Goal: Task Accomplishment & Management: Manage account settings

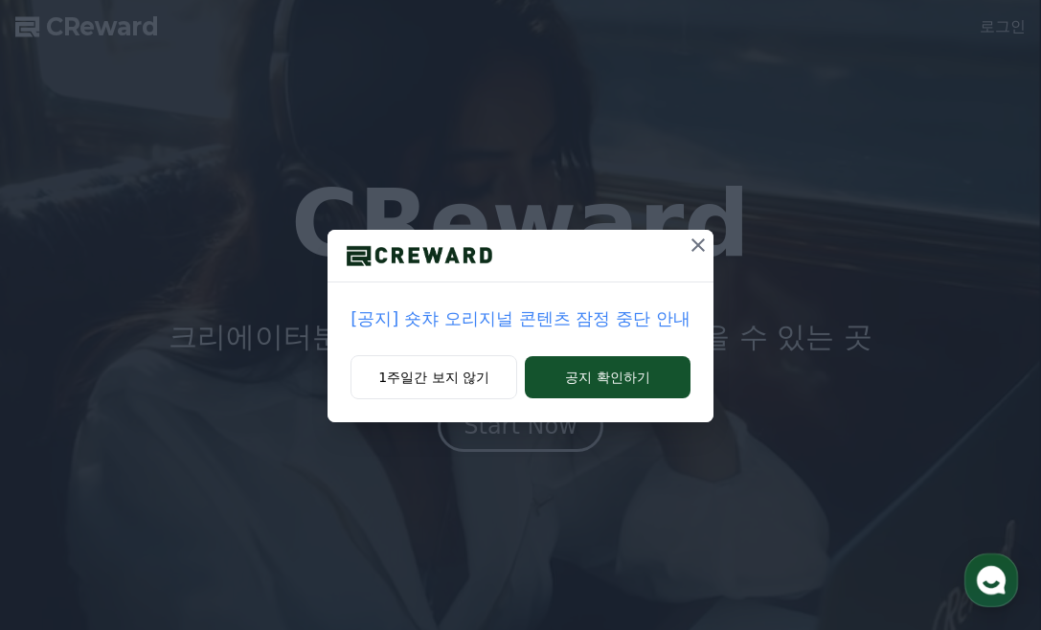
click at [704, 247] on icon at bounding box center [698, 245] width 23 height 23
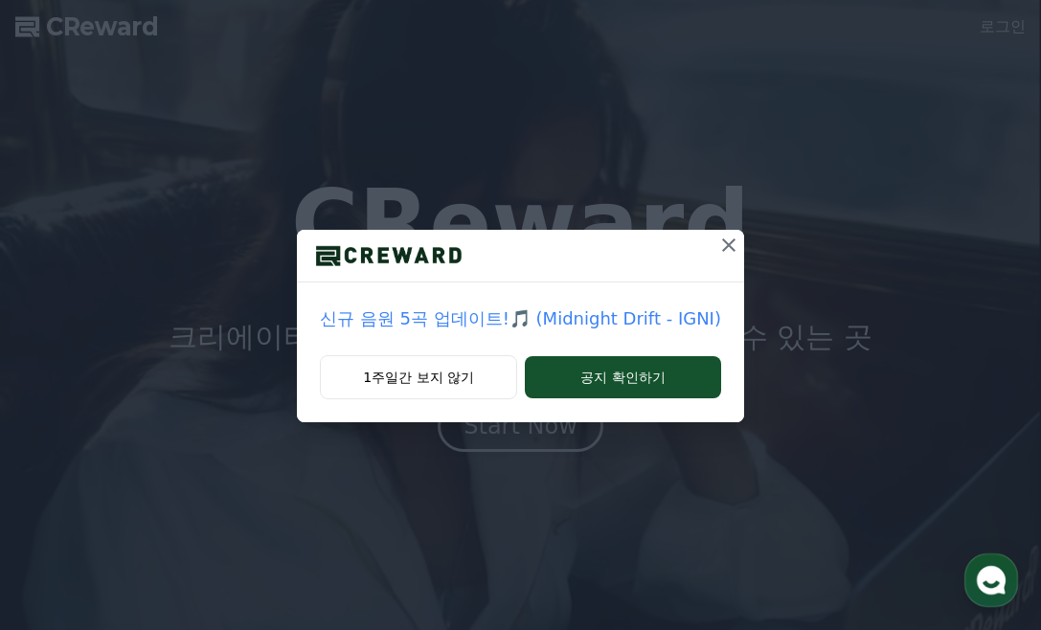
click at [1014, 23] on div "신규 음원 5곡 업데이트!🎵 (Midnight Drift - IGNI) 1주일간 보지 않기 공지 확인하기" at bounding box center [520, 226] width 1041 height 453
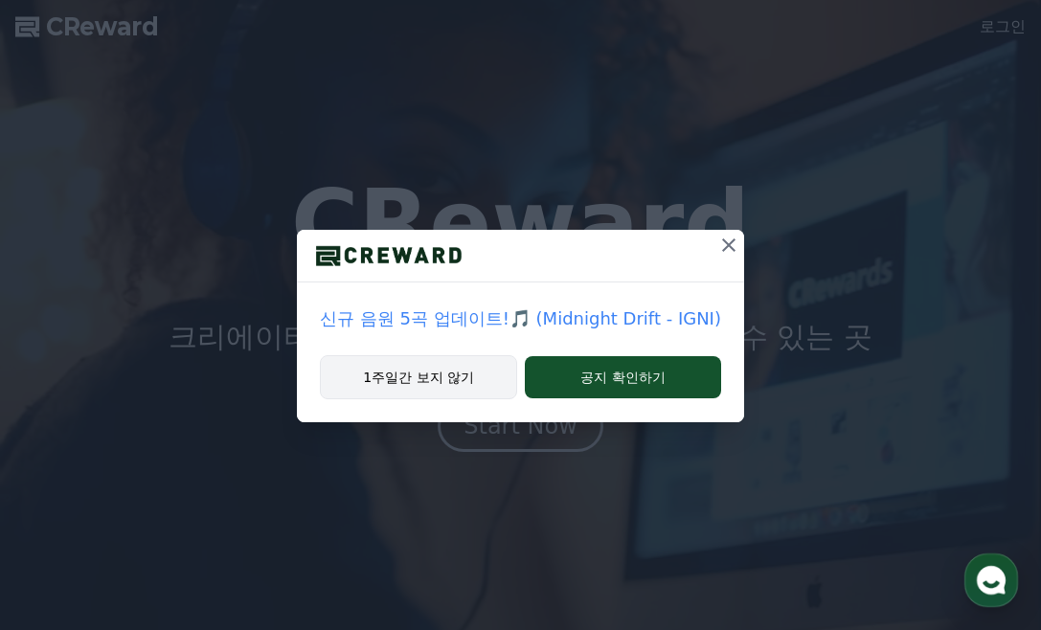
click at [406, 385] on button "1주일간 보지 않기" at bounding box center [418, 377] width 197 height 44
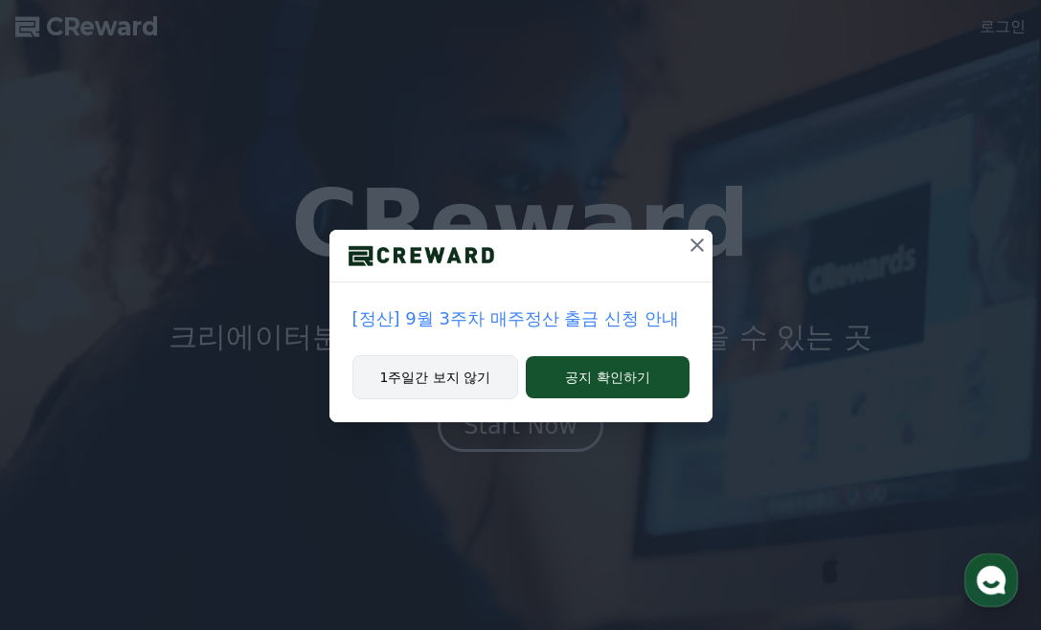
click at [450, 380] on button "1주일간 보지 않기" at bounding box center [436, 377] width 167 height 44
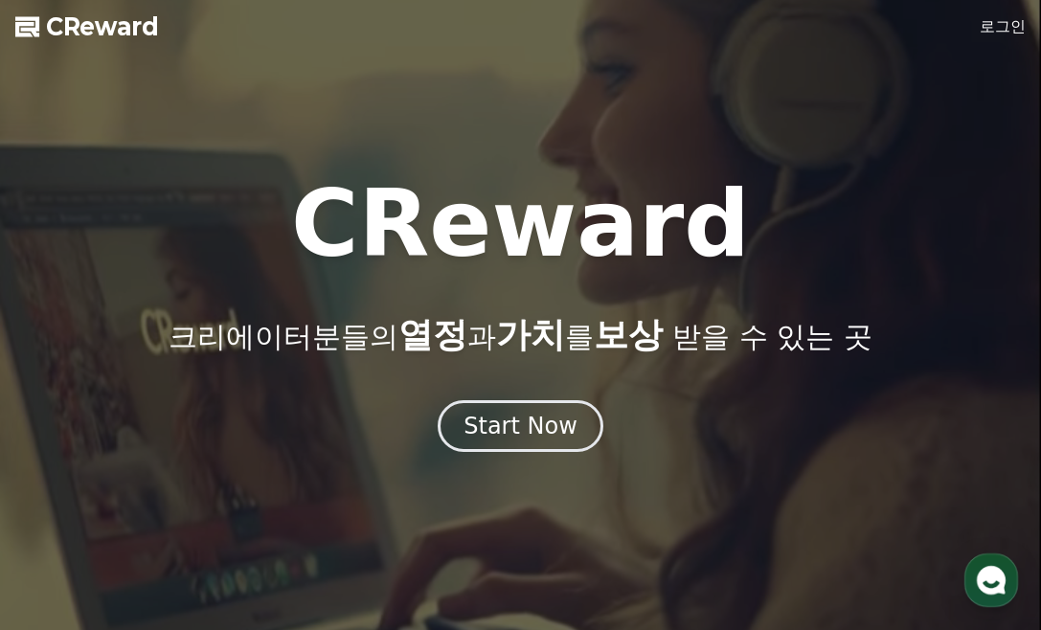
click at [1011, 33] on link "로그인" at bounding box center [1003, 26] width 46 height 23
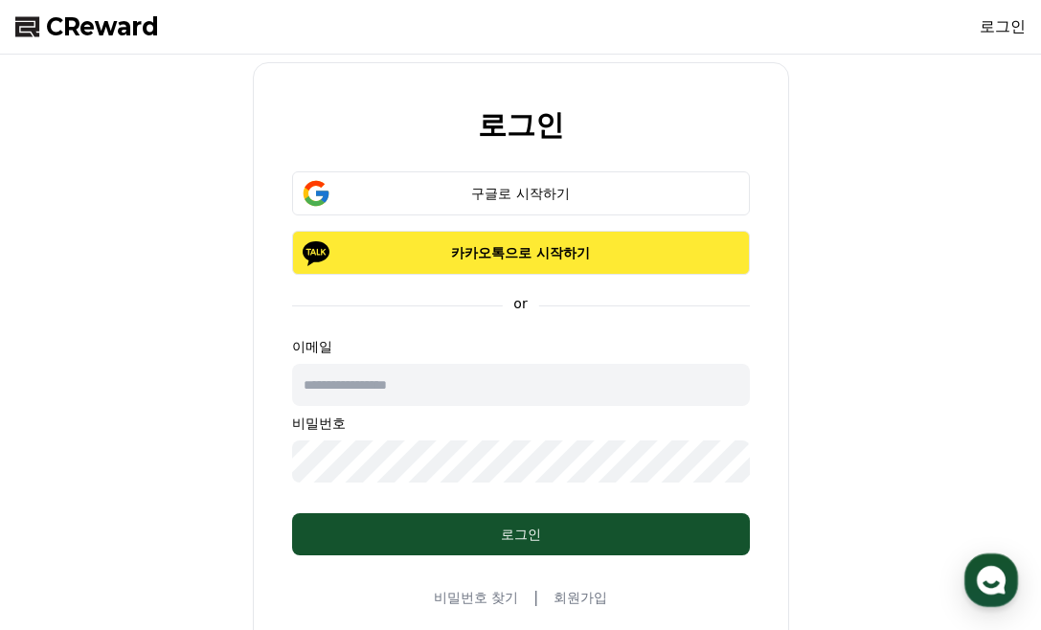
click at [550, 255] on p "카카오톡으로 시작하기" at bounding box center [521, 252] width 402 height 19
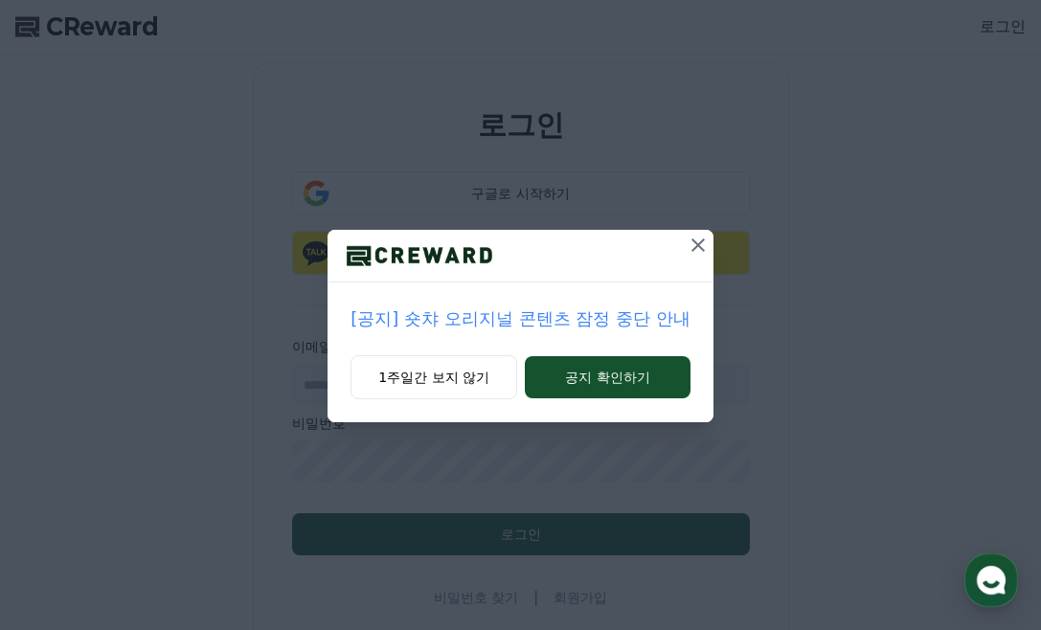
click at [695, 240] on icon at bounding box center [698, 245] width 23 height 23
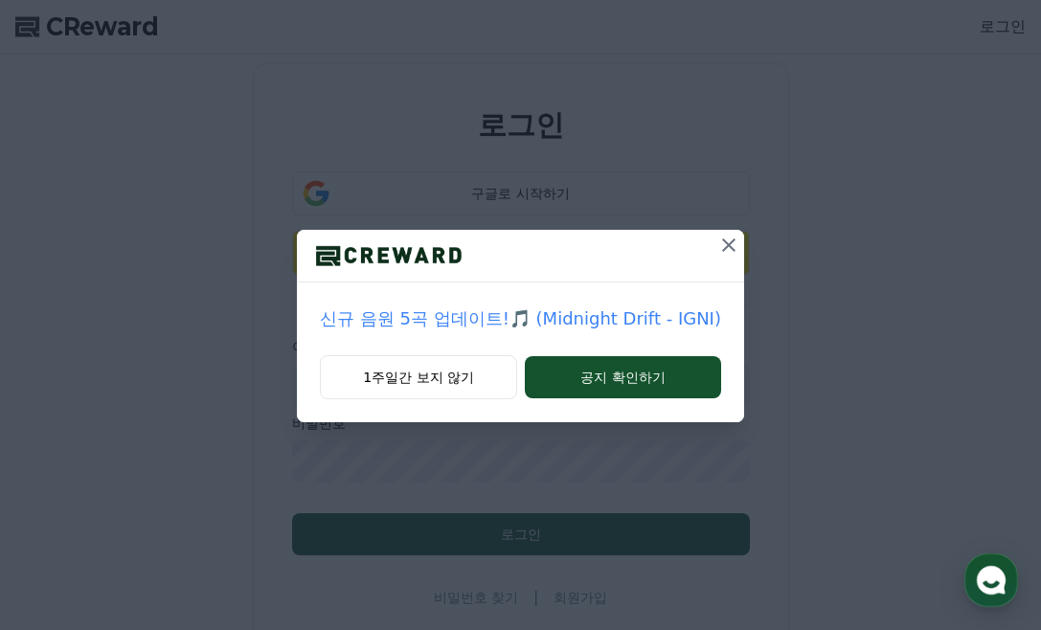
click at [722, 240] on icon at bounding box center [729, 245] width 23 height 23
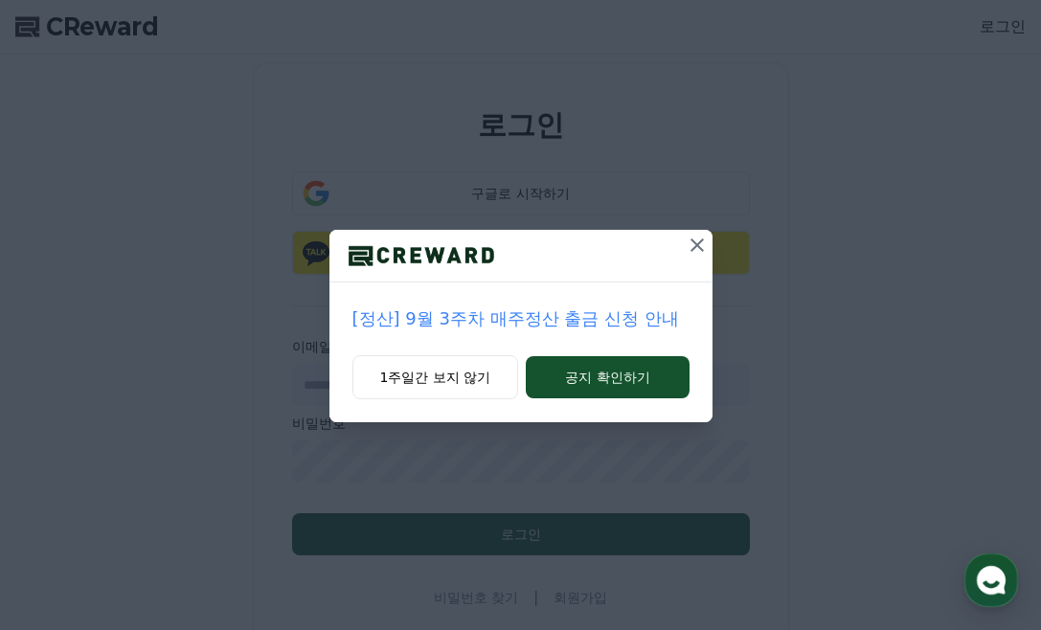
click at [703, 246] on icon at bounding box center [697, 245] width 23 height 23
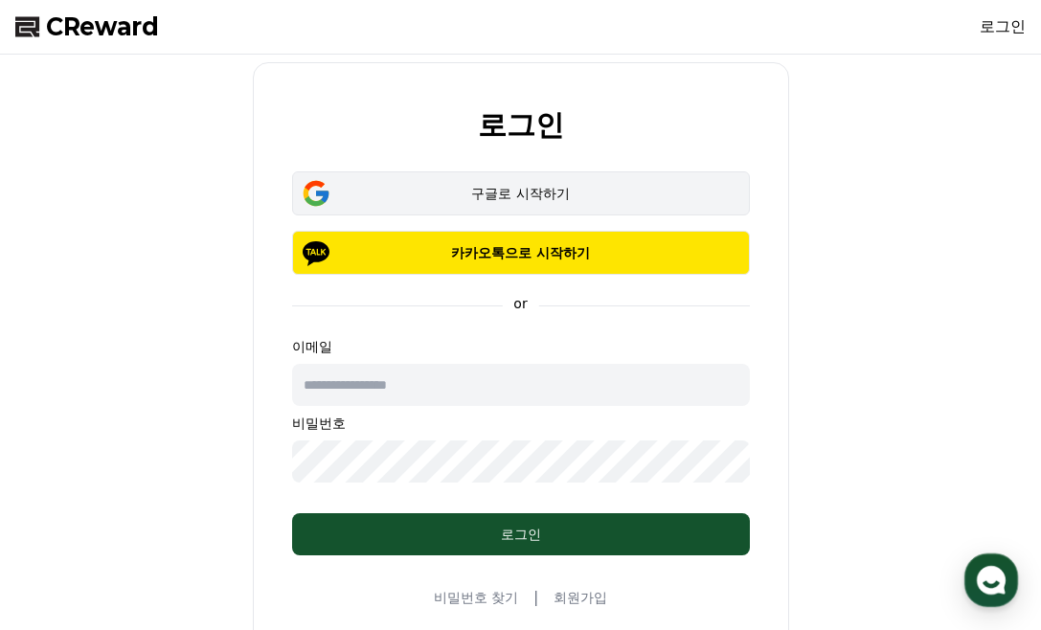
click at [572, 181] on button "구글로 시작하기" at bounding box center [521, 193] width 458 height 44
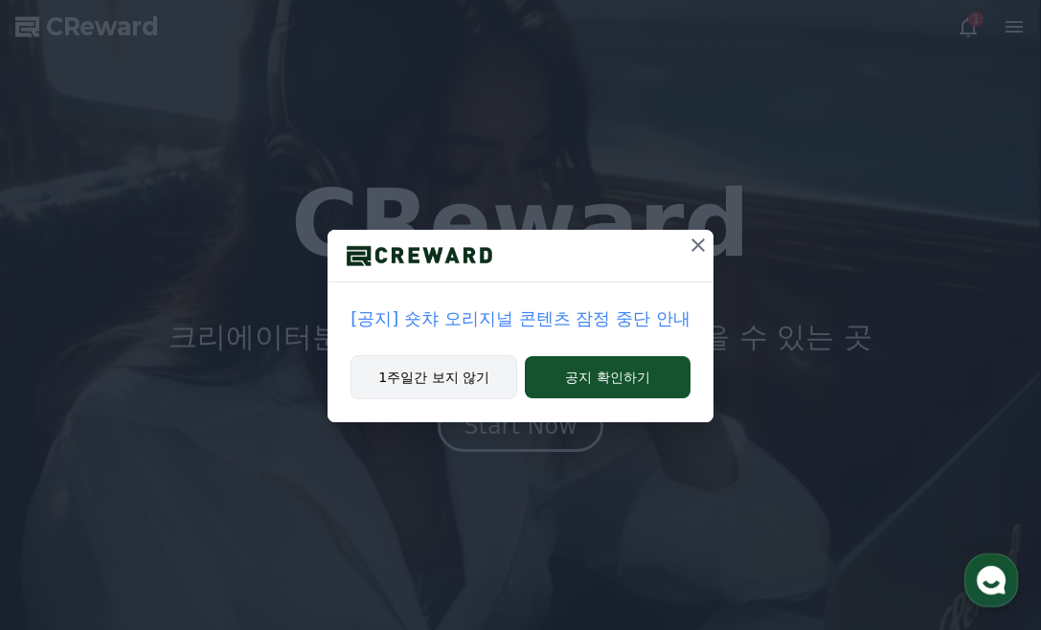
click at [433, 381] on button "1주일간 보지 않기" at bounding box center [434, 377] width 167 height 44
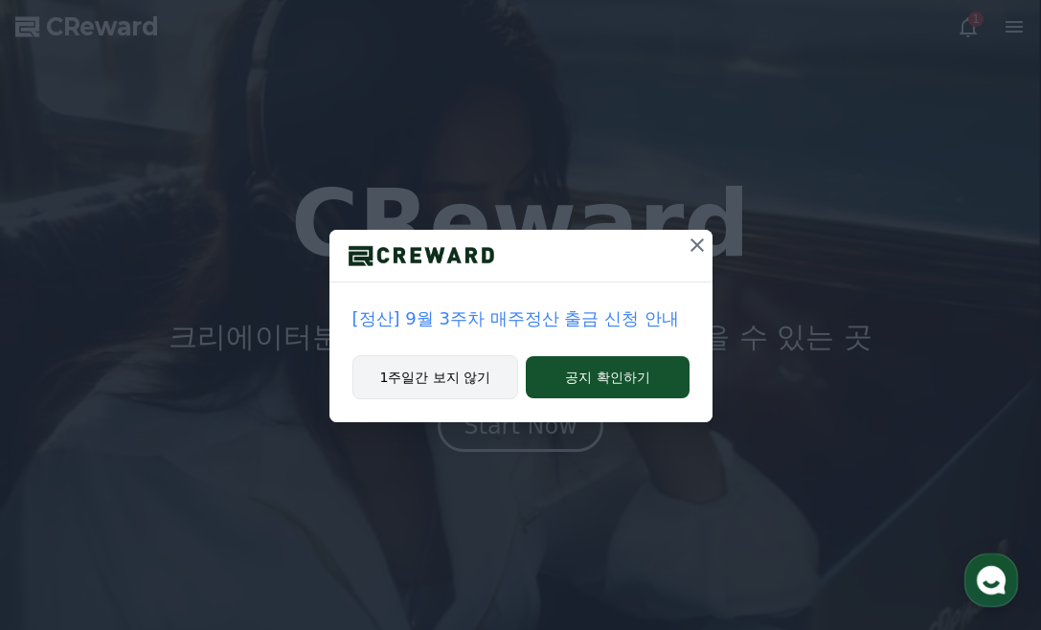
click at [433, 381] on button "1주일간 보지 않기" at bounding box center [436, 377] width 167 height 44
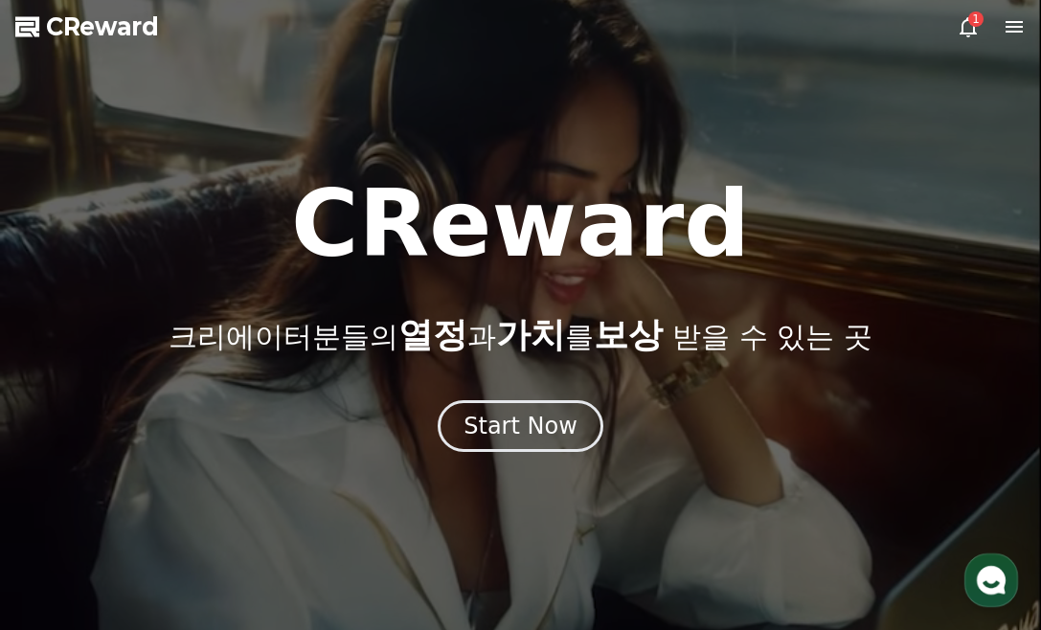
click at [982, 28] on div "1" at bounding box center [991, 26] width 69 height 23
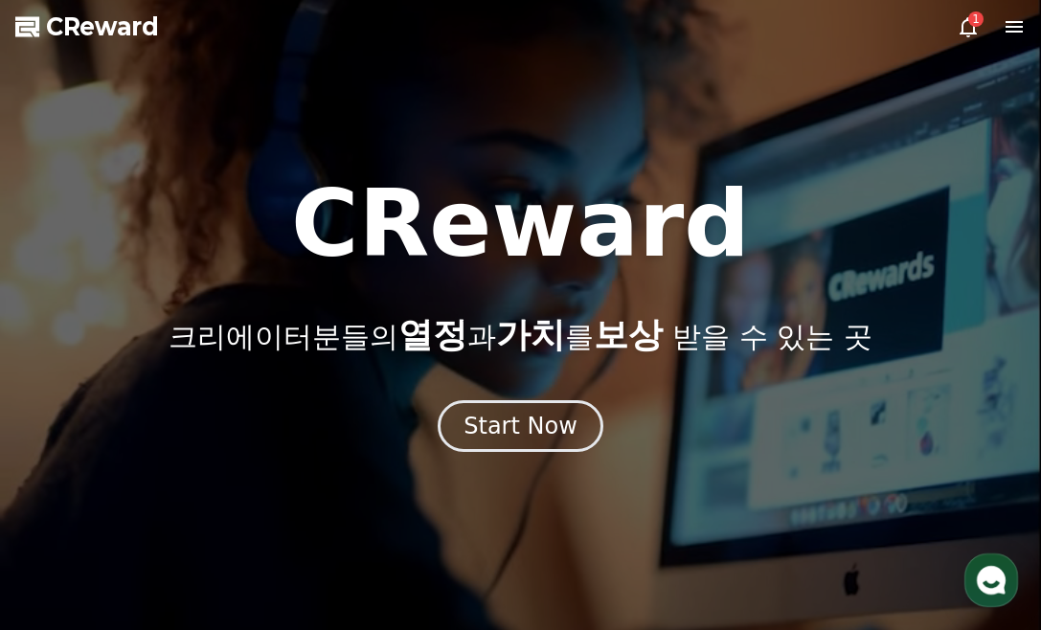
click at [970, 26] on icon at bounding box center [968, 26] width 23 height 23
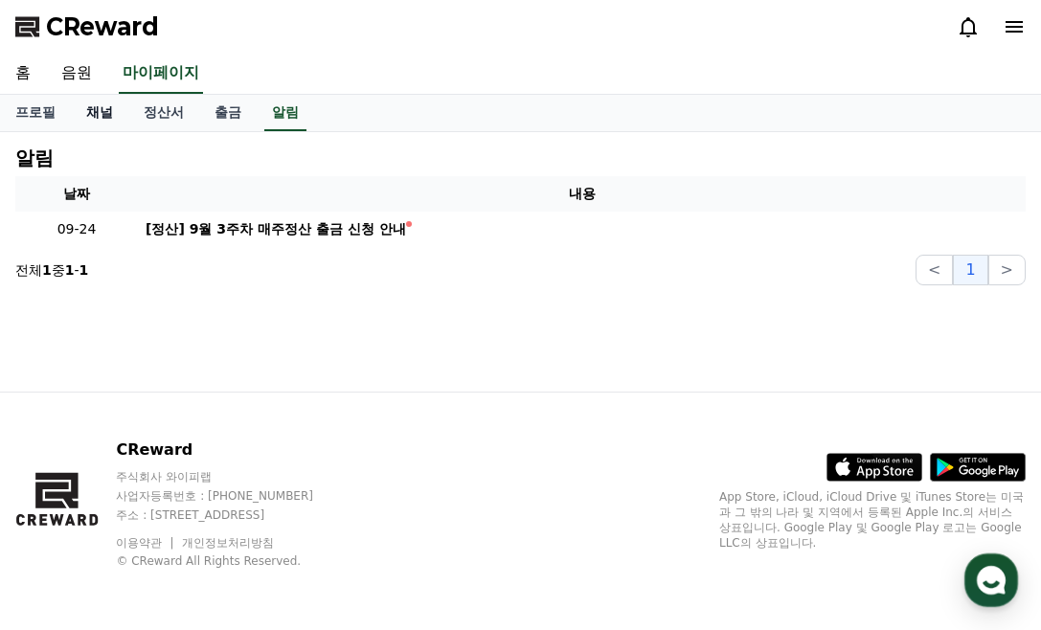
click at [103, 116] on link "채널" at bounding box center [99, 113] width 57 height 36
